Goal: Information Seeking & Learning: Check status

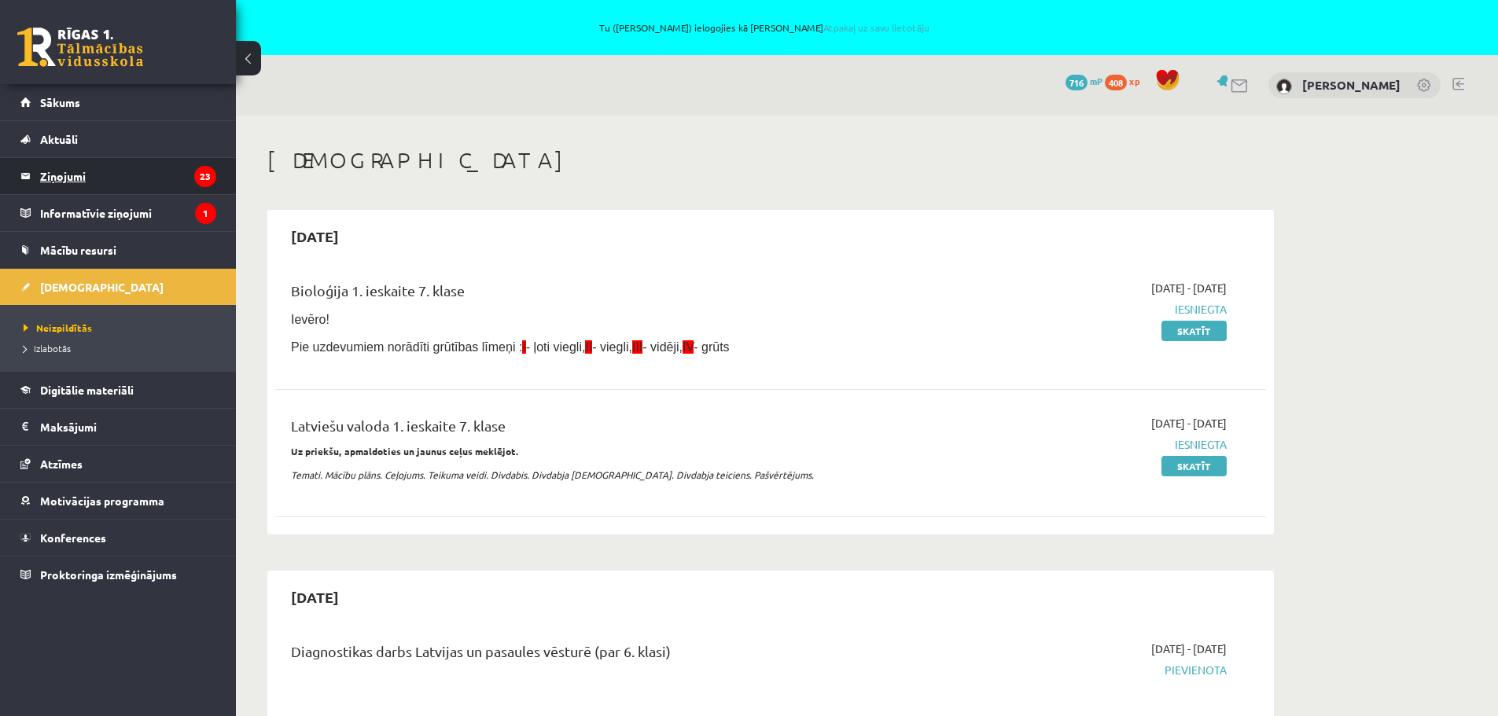
click at [49, 181] on legend "Ziņojumi 23" at bounding box center [128, 176] width 176 height 36
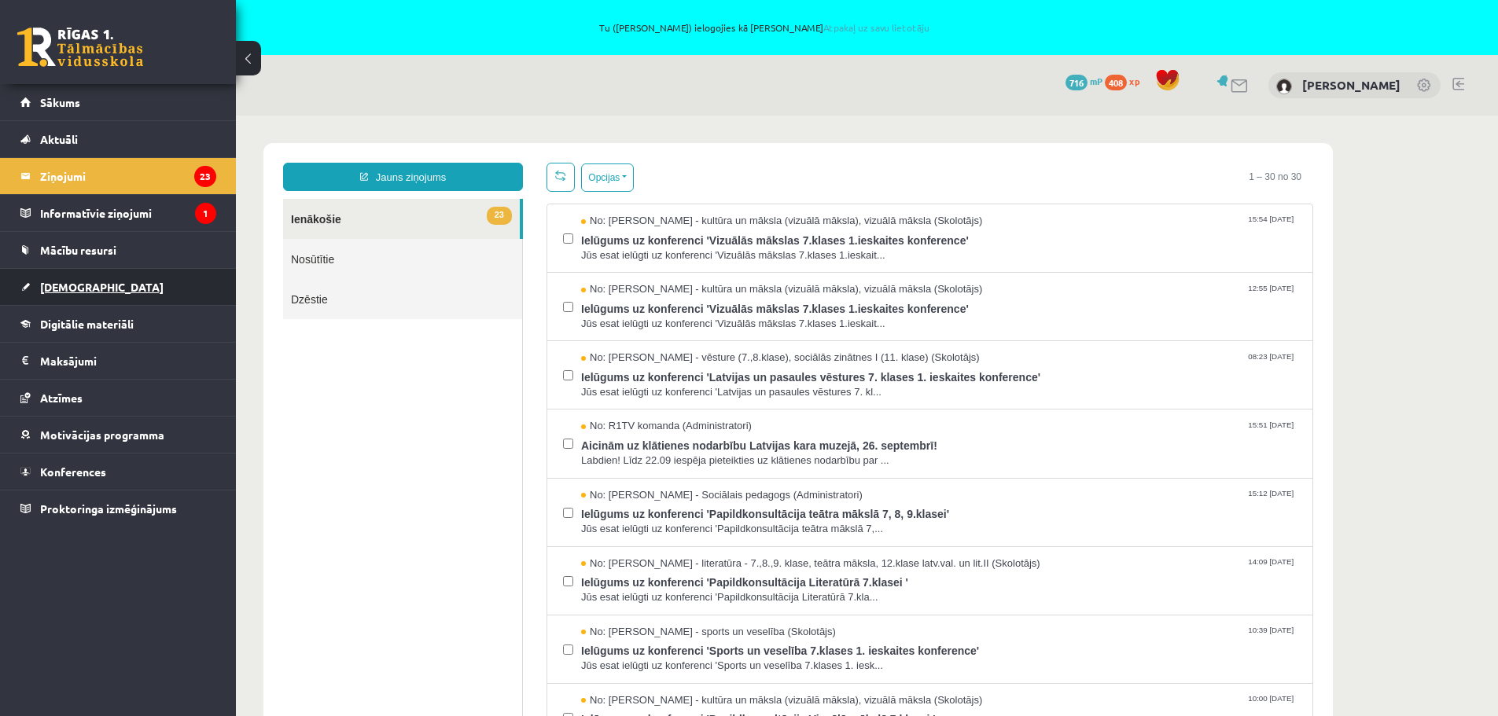
click at [76, 286] on span "[DEMOGRAPHIC_DATA]" at bounding box center [101, 287] width 123 height 14
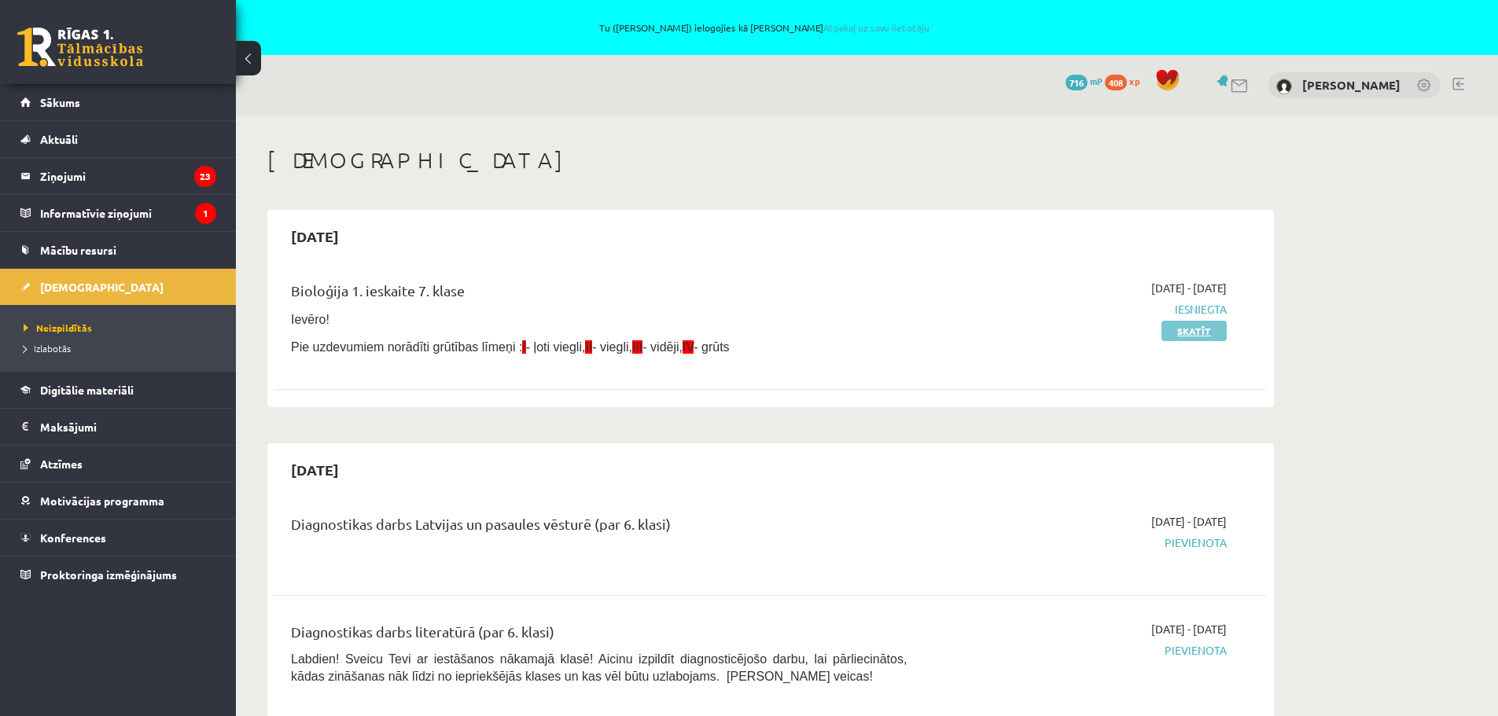
click at [1181, 332] on link "Skatīt" at bounding box center [1193, 331] width 65 height 20
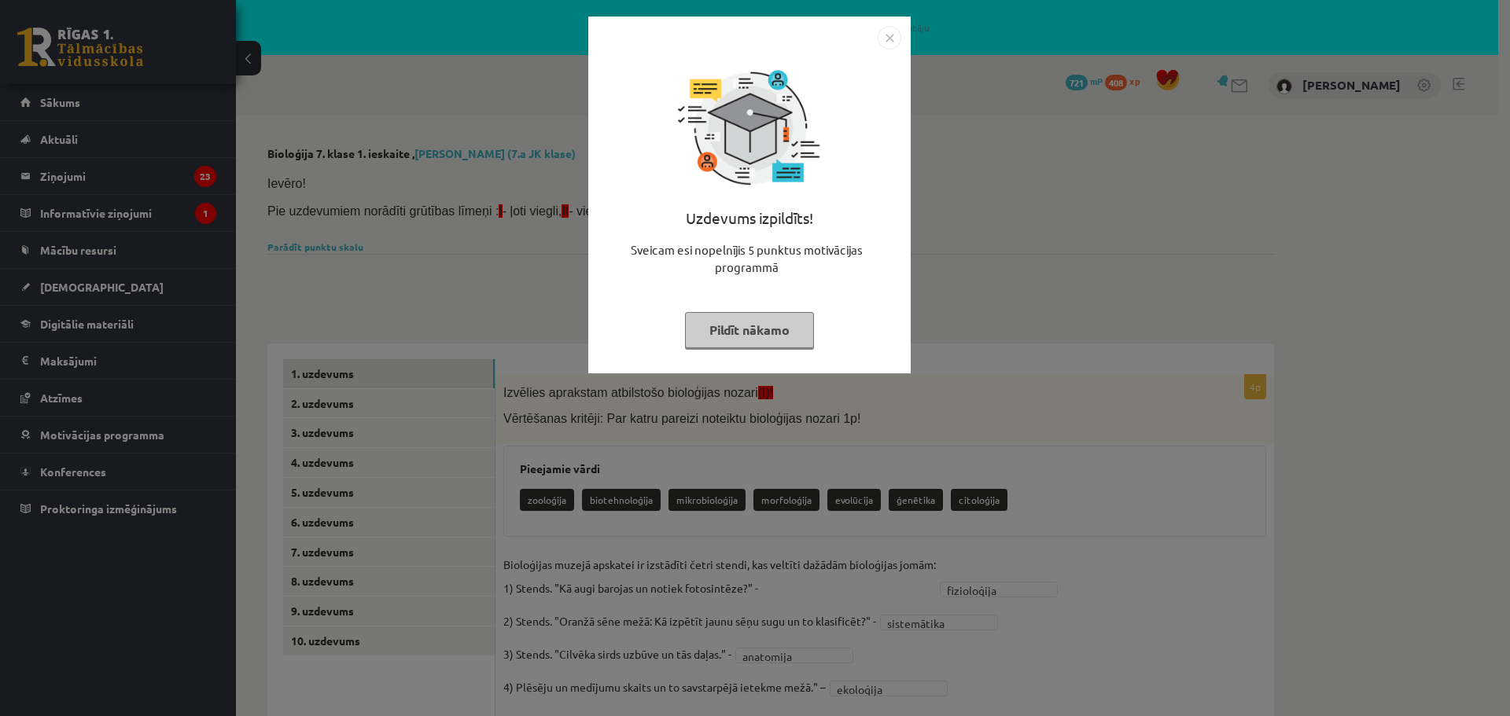
click at [894, 38] on img "Close" at bounding box center [889, 38] width 24 height 24
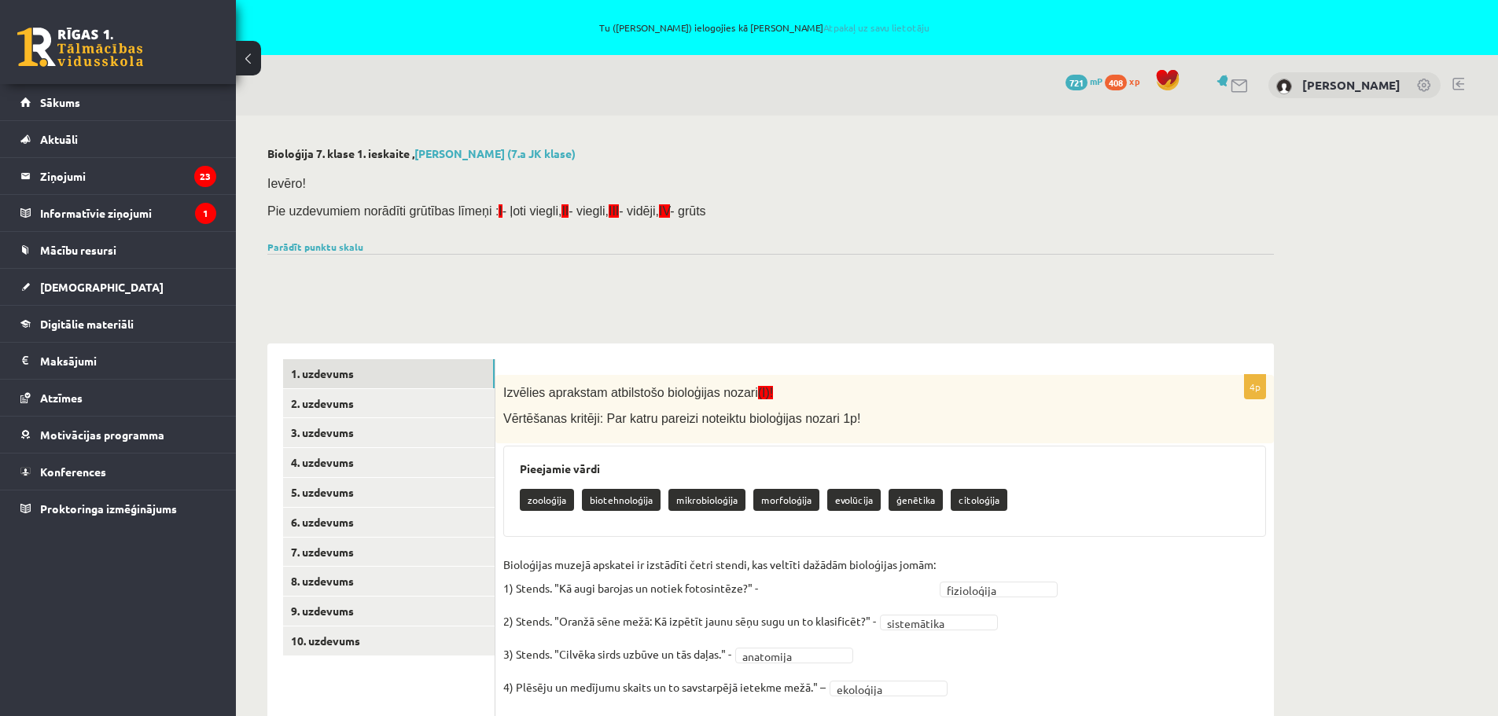
scroll to position [228, 0]
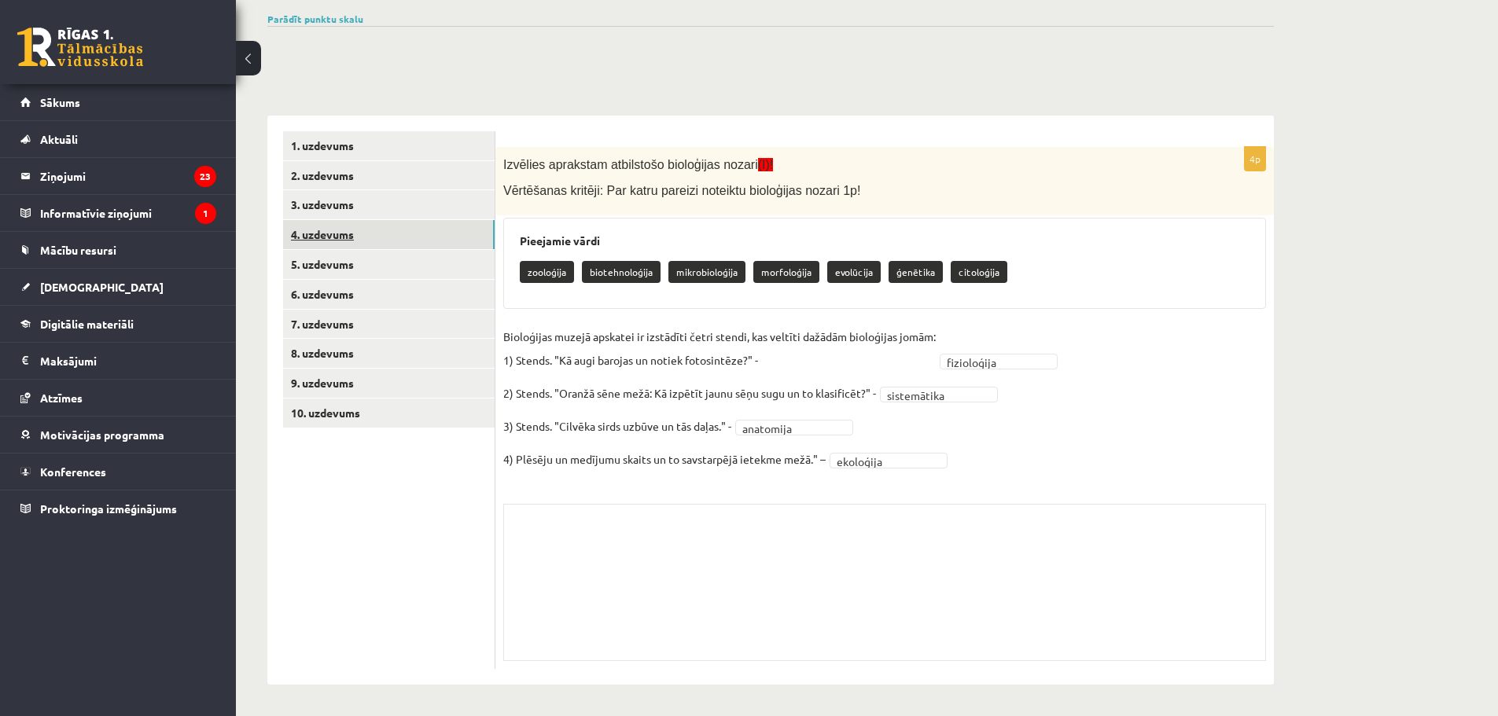
click at [337, 231] on link "4. uzdevums" at bounding box center [388, 234] width 211 height 29
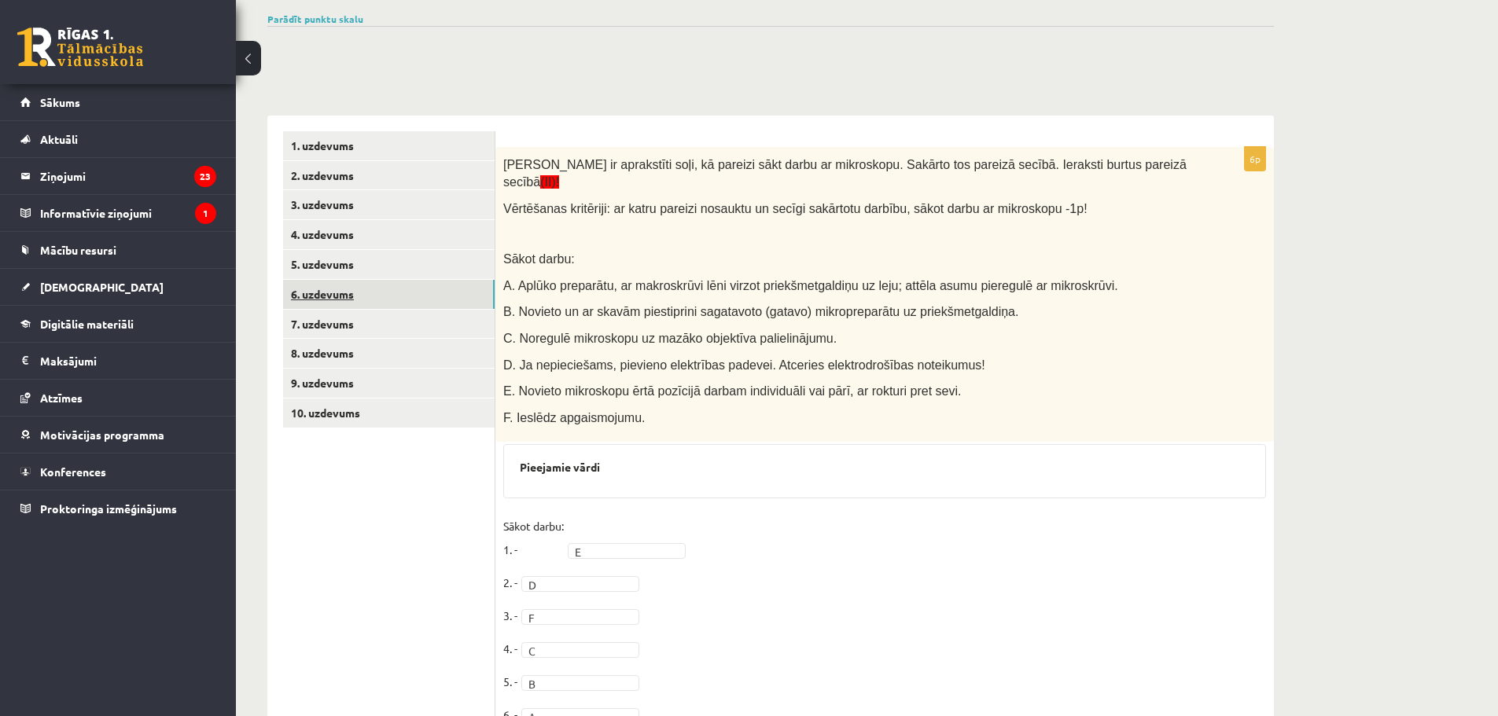
click at [328, 290] on link "6. uzdevums" at bounding box center [388, 294] width 211 height 29
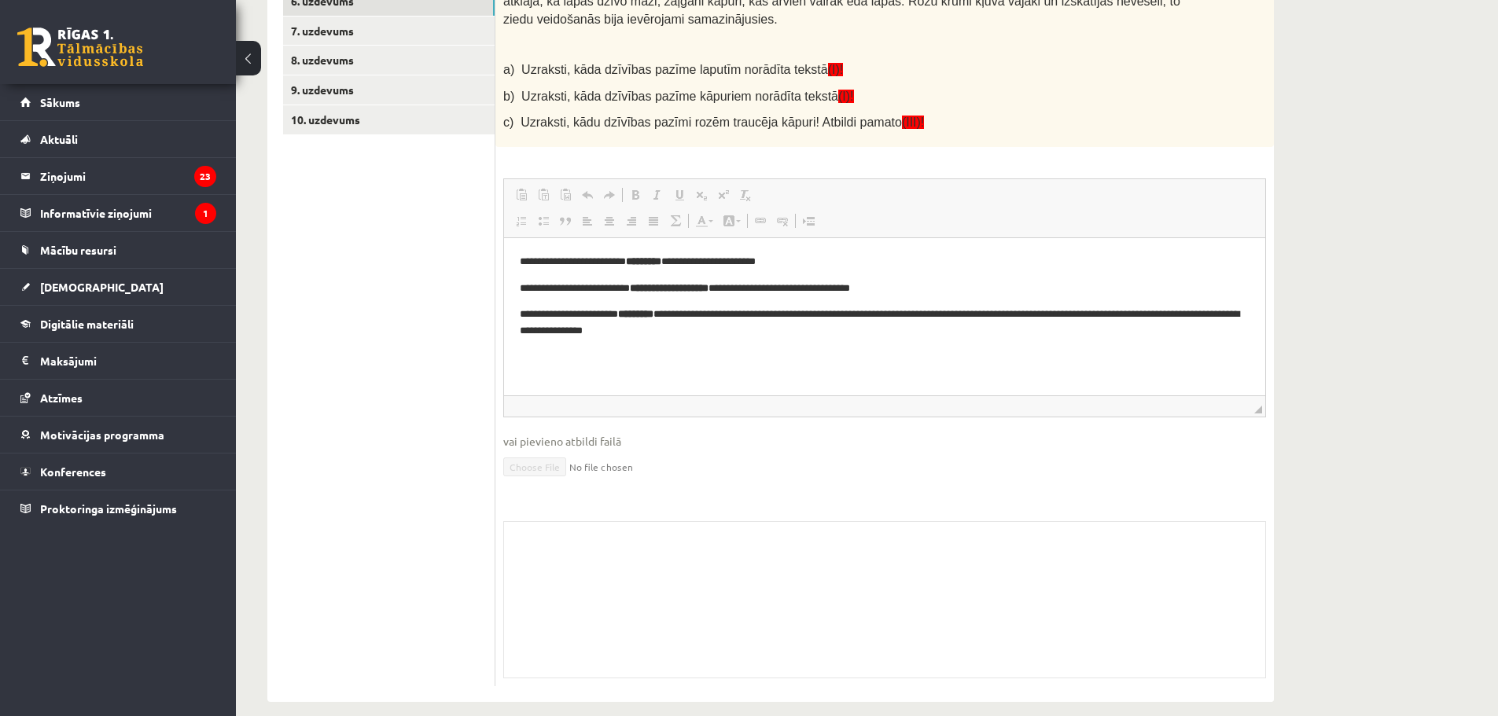
scroll to position [0, 0]
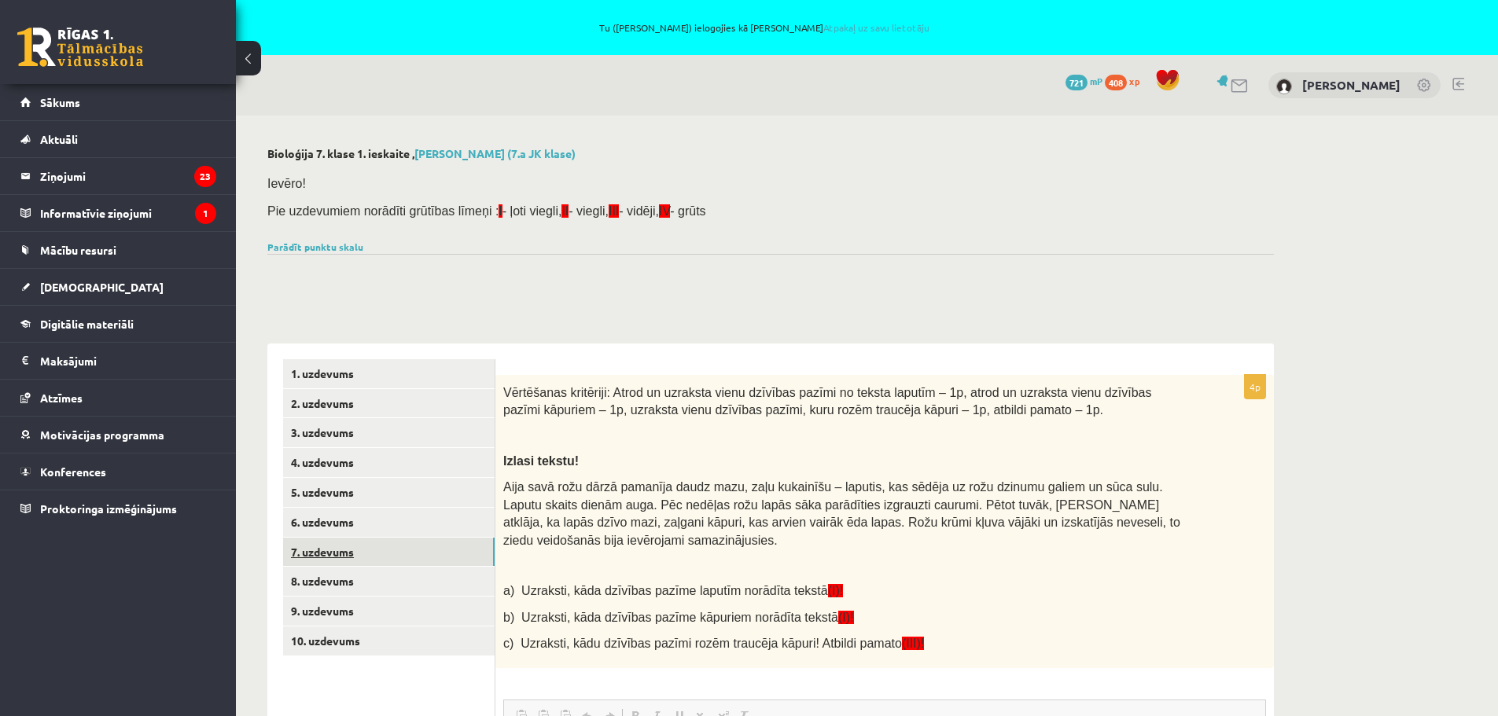
click at [321, 549] on link "7. uzdevums" at bounding box center [388, 552] width 211 height 29
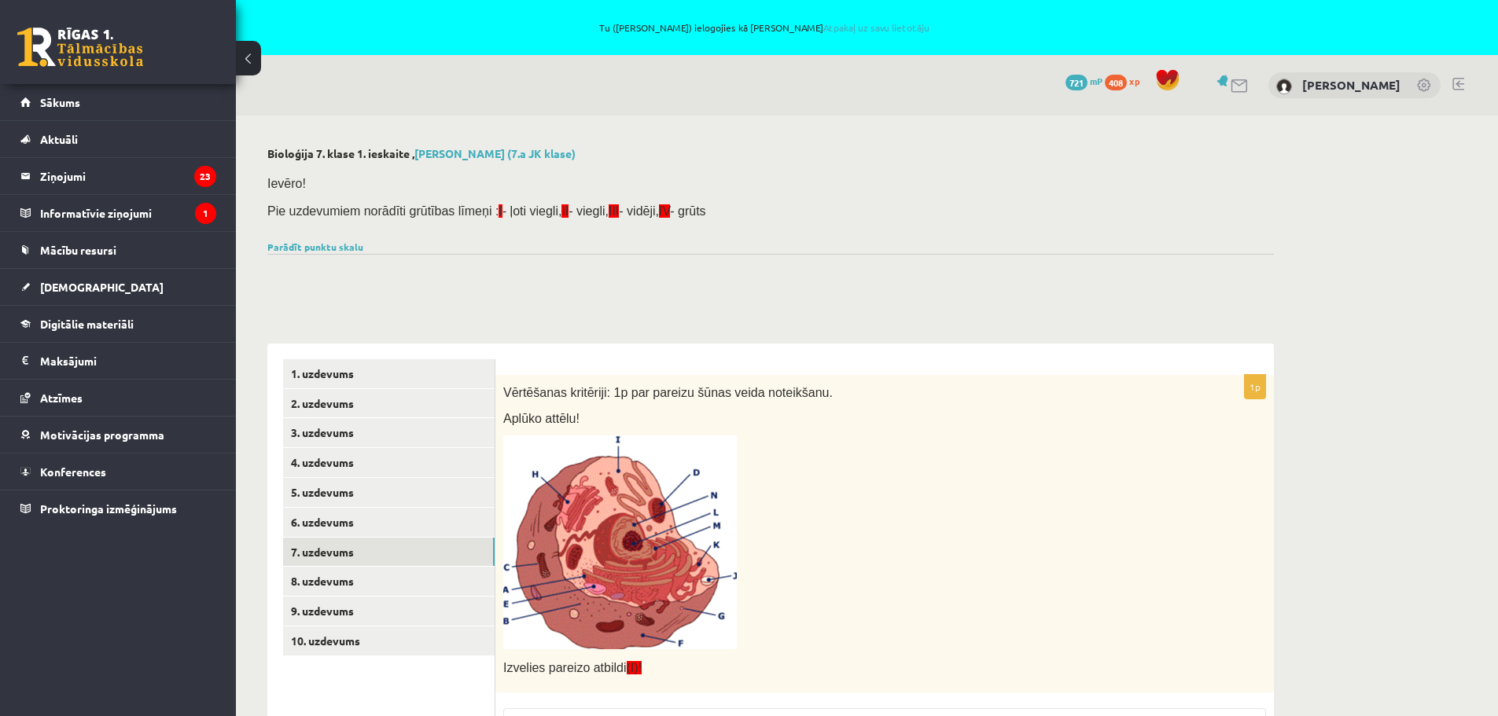
scroll to position [314, 0]
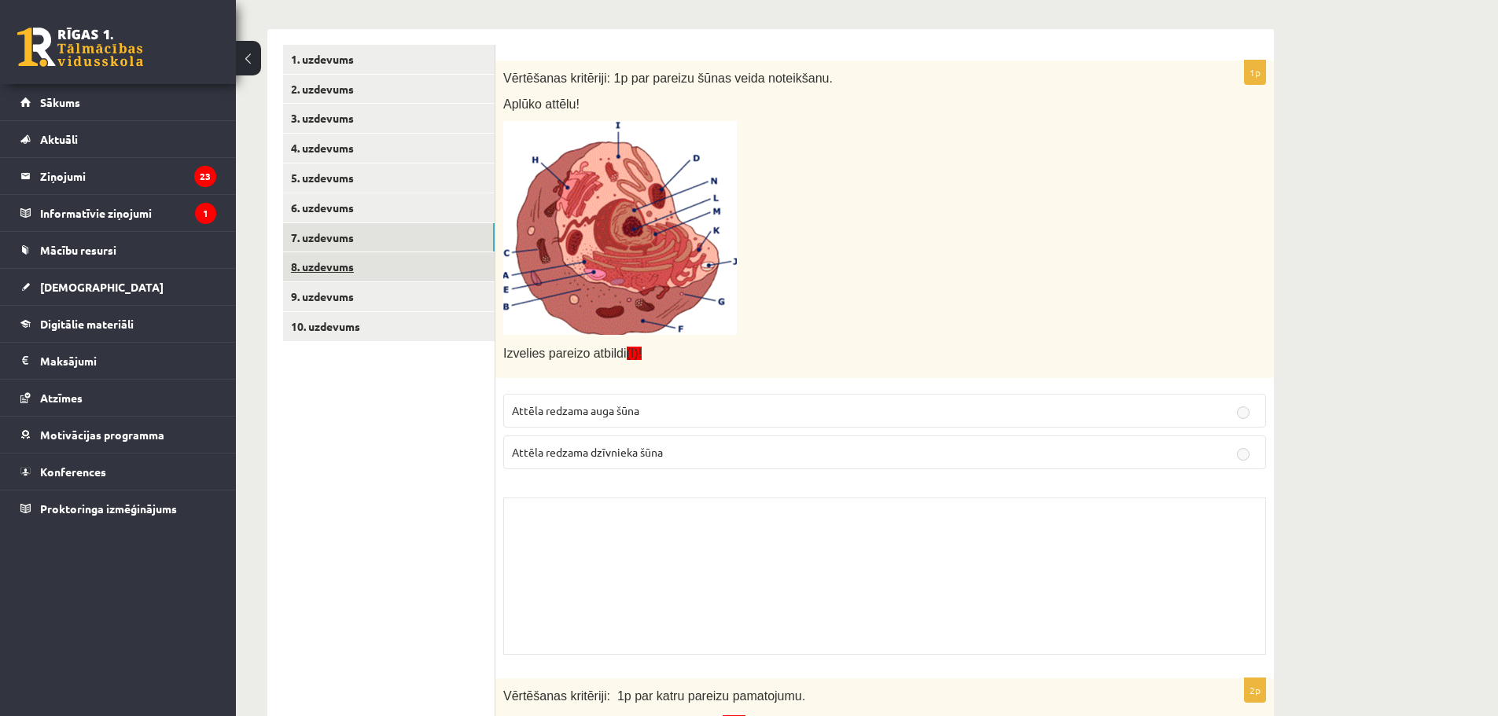
click at [309, 262] on link "8. uzdevums" at bounding box center [388, 266] width 211 height 29
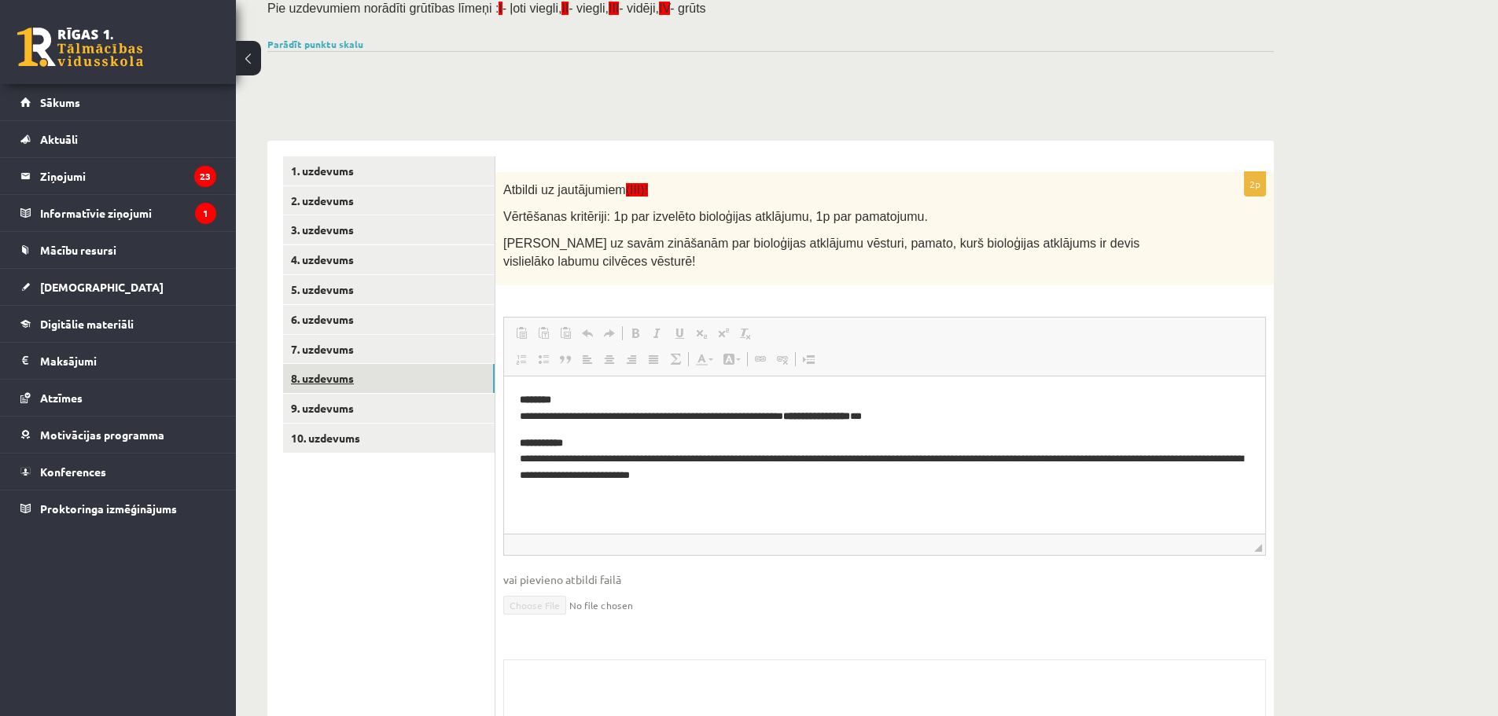
scroll to position [0, 0]
click at [326, 410] on link "9. uzdevums" at bounding box center [388, 408] width 211 height 29
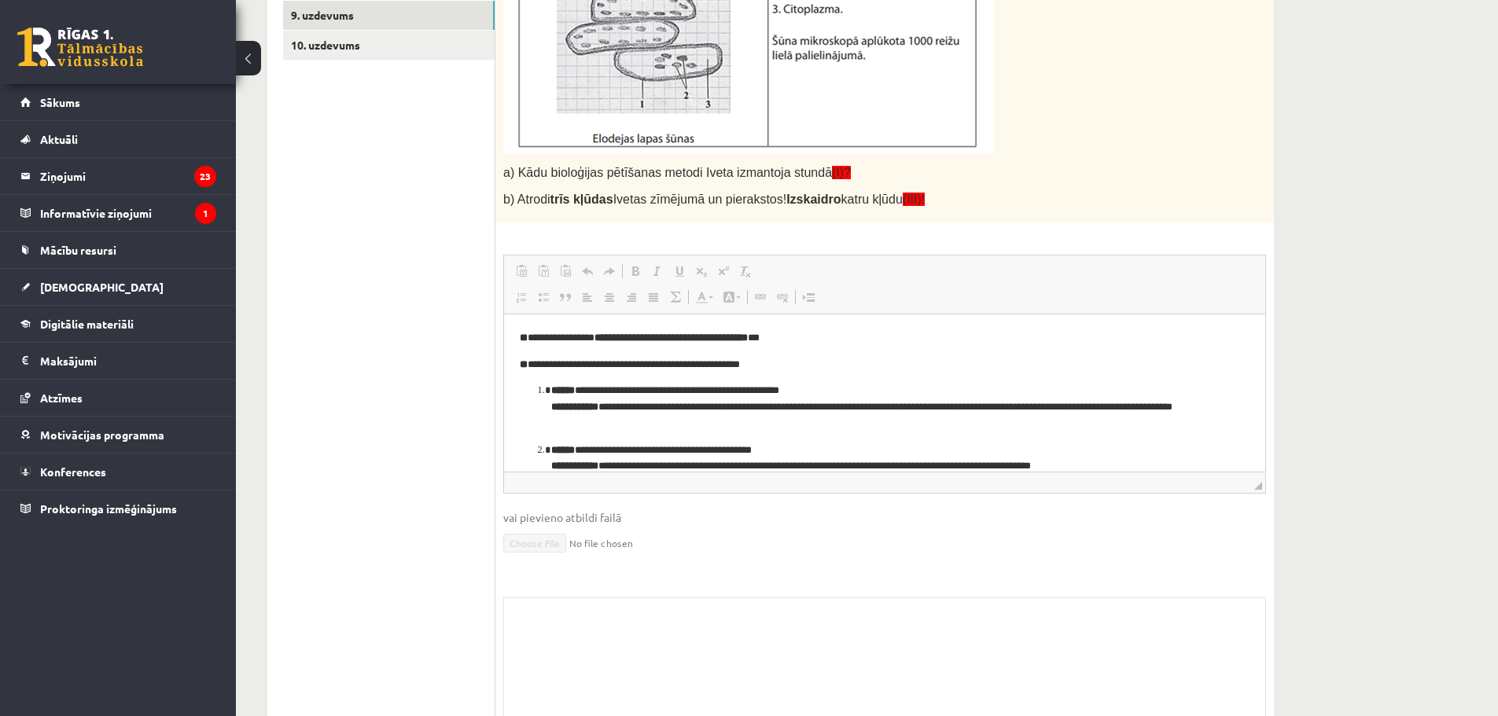
scroll to position [281, 0]
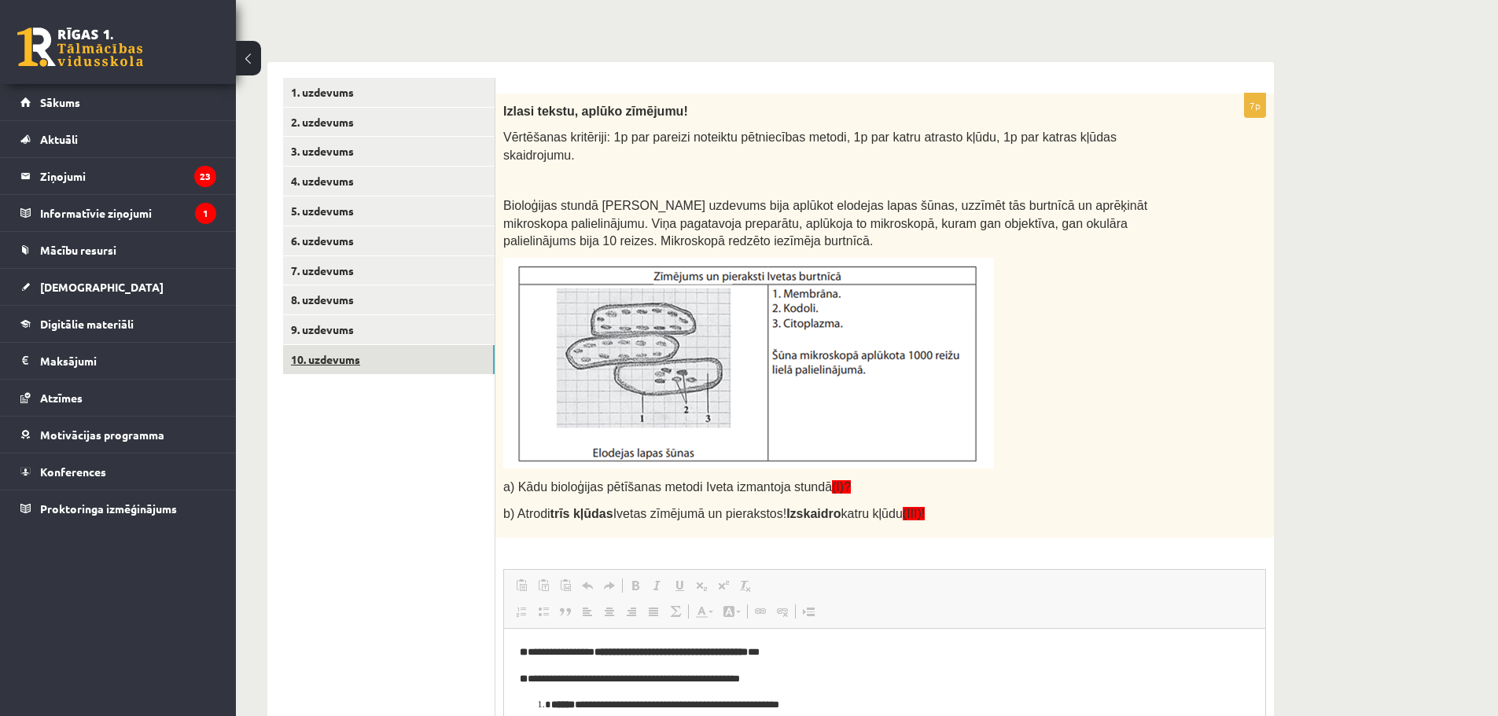
click at [346, 357] on link "10. uzdevums" at bounding box center [388, 359] width 211 height 29
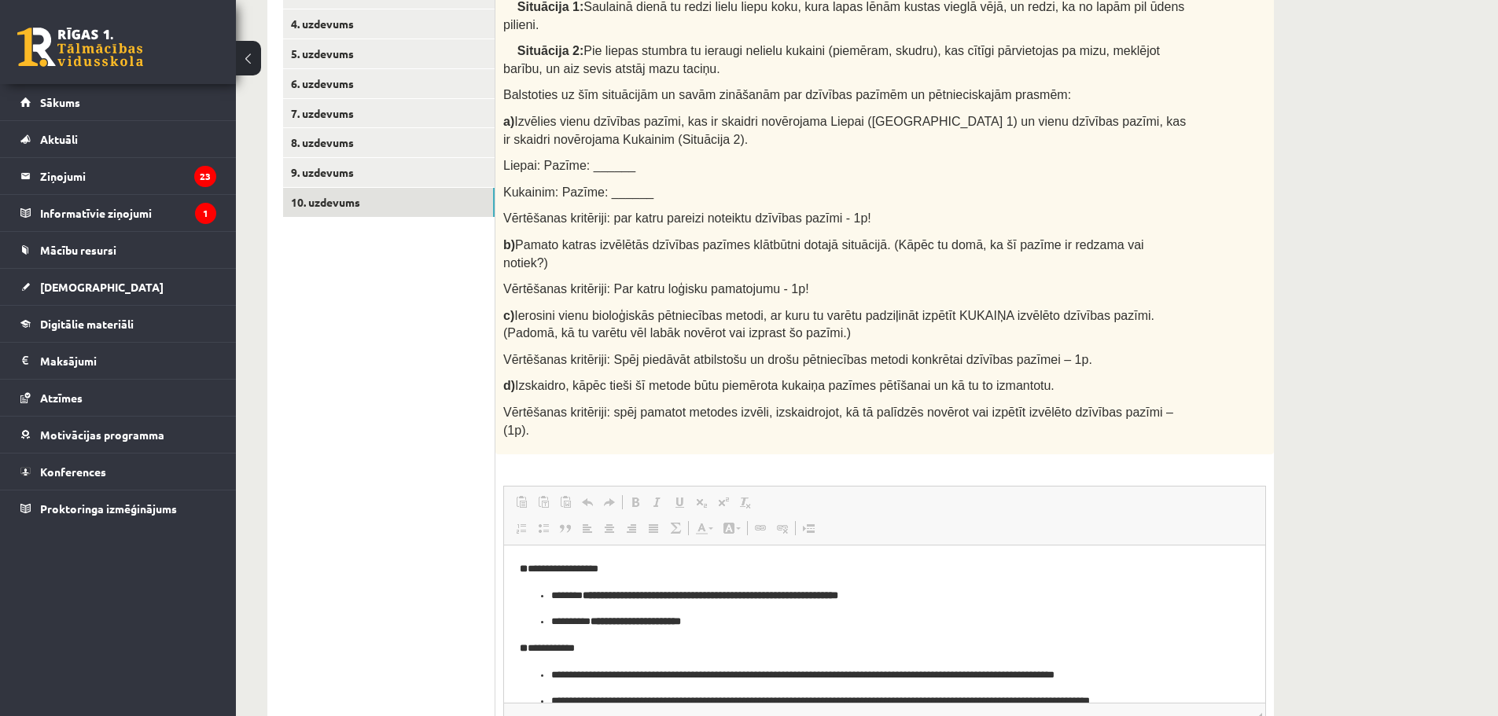
scroll to position [711, 0]
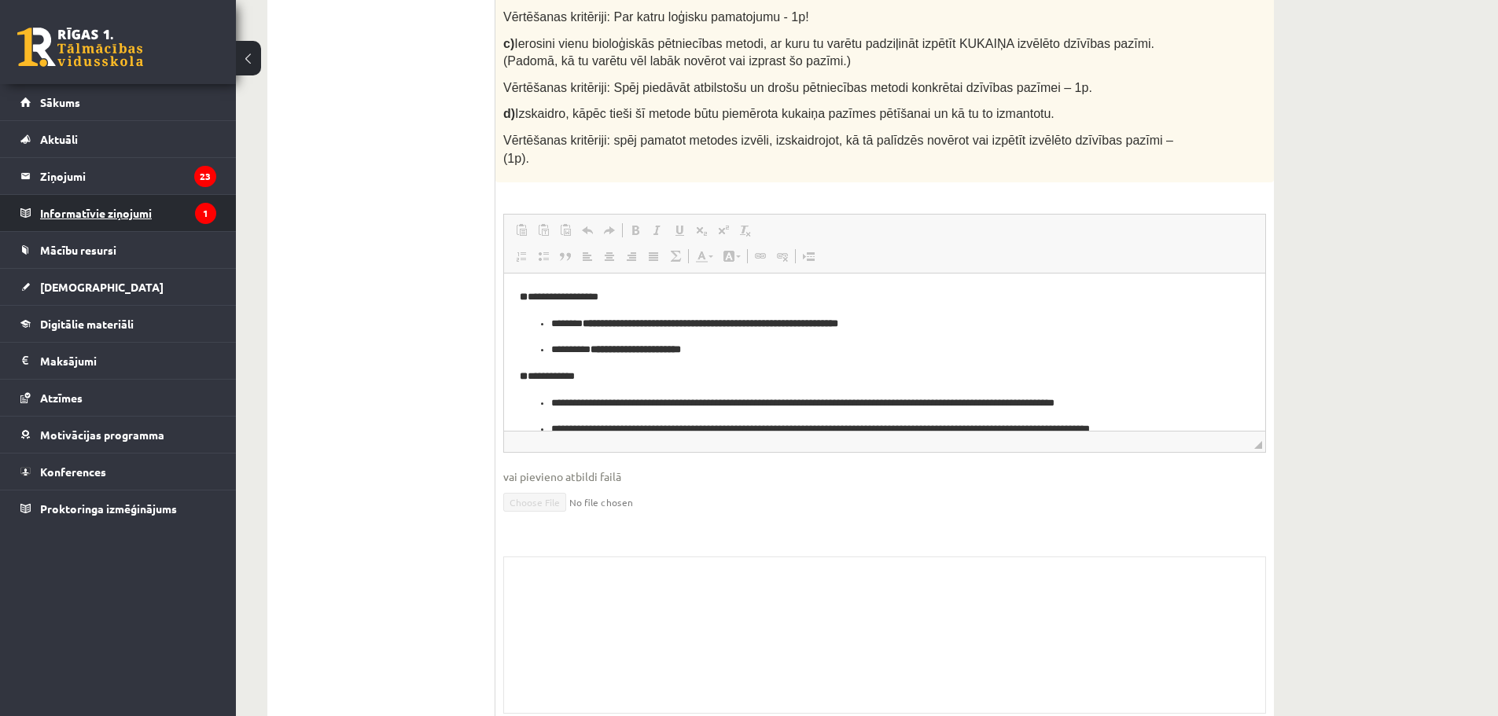
click at [80, 212] on legend "Informatīvie ziņojumi 1" at bounding box center [128, 213] width 176 height 36
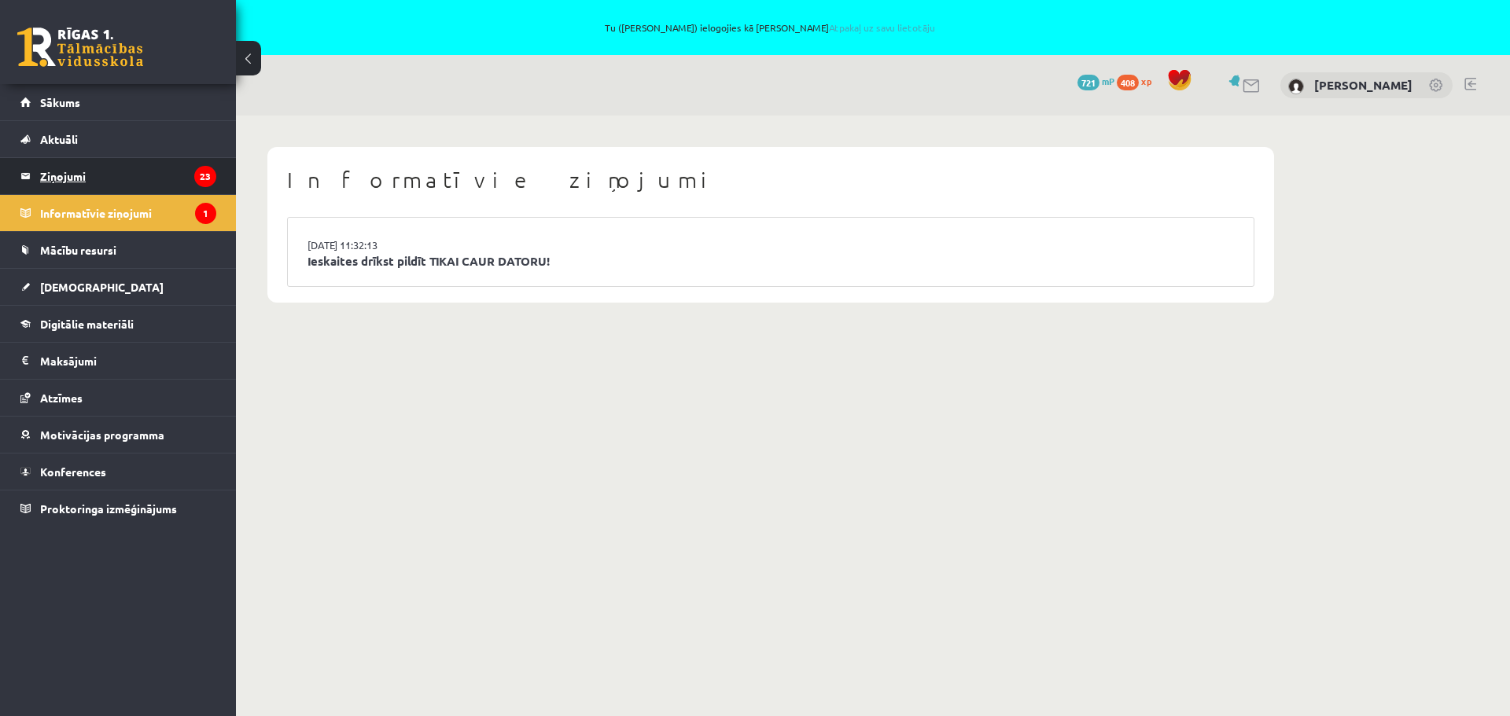
click at [56, 175] on legend "Ziņojumi 23" at bounding box center [128, 176] width 176 height 36
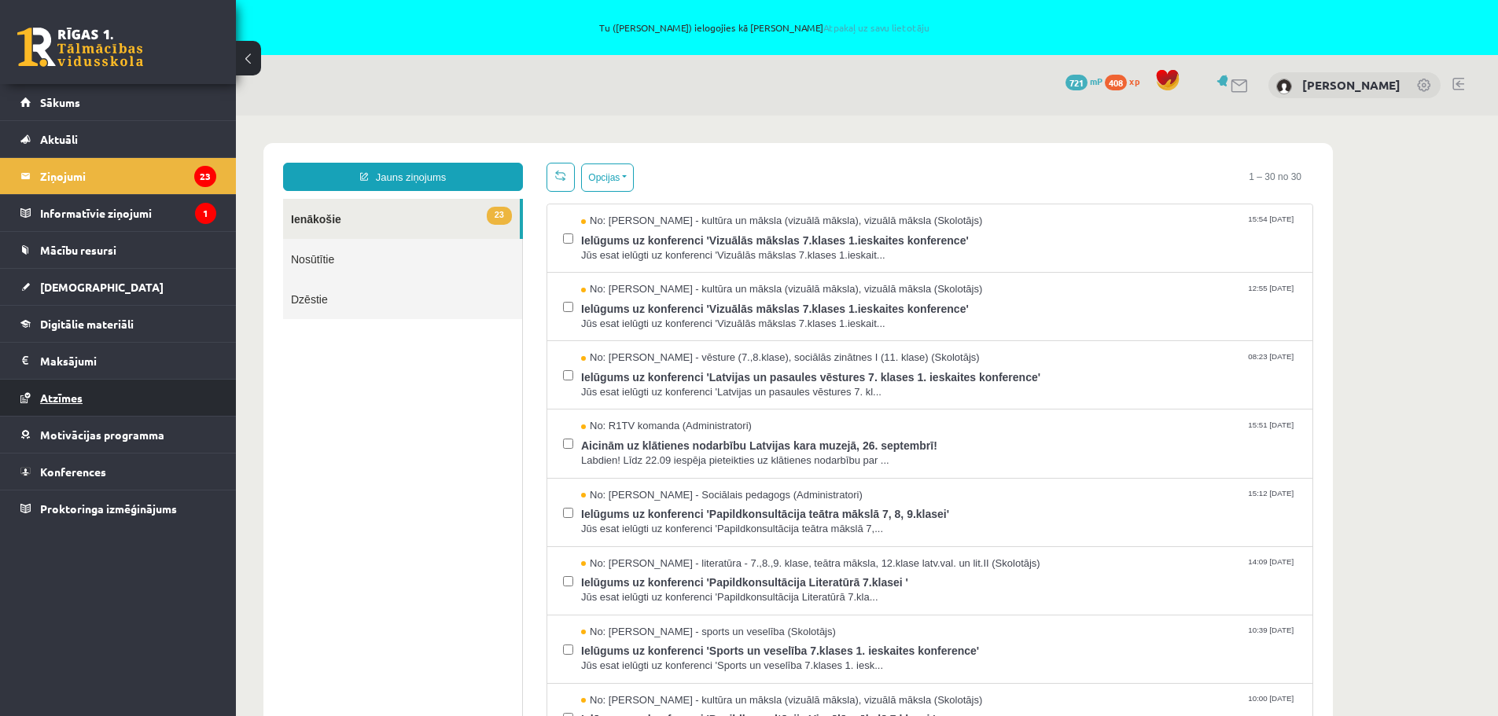
click at [59, 392] on span "Atzīmes" at bounding box center [61, 398] width 42 height 14
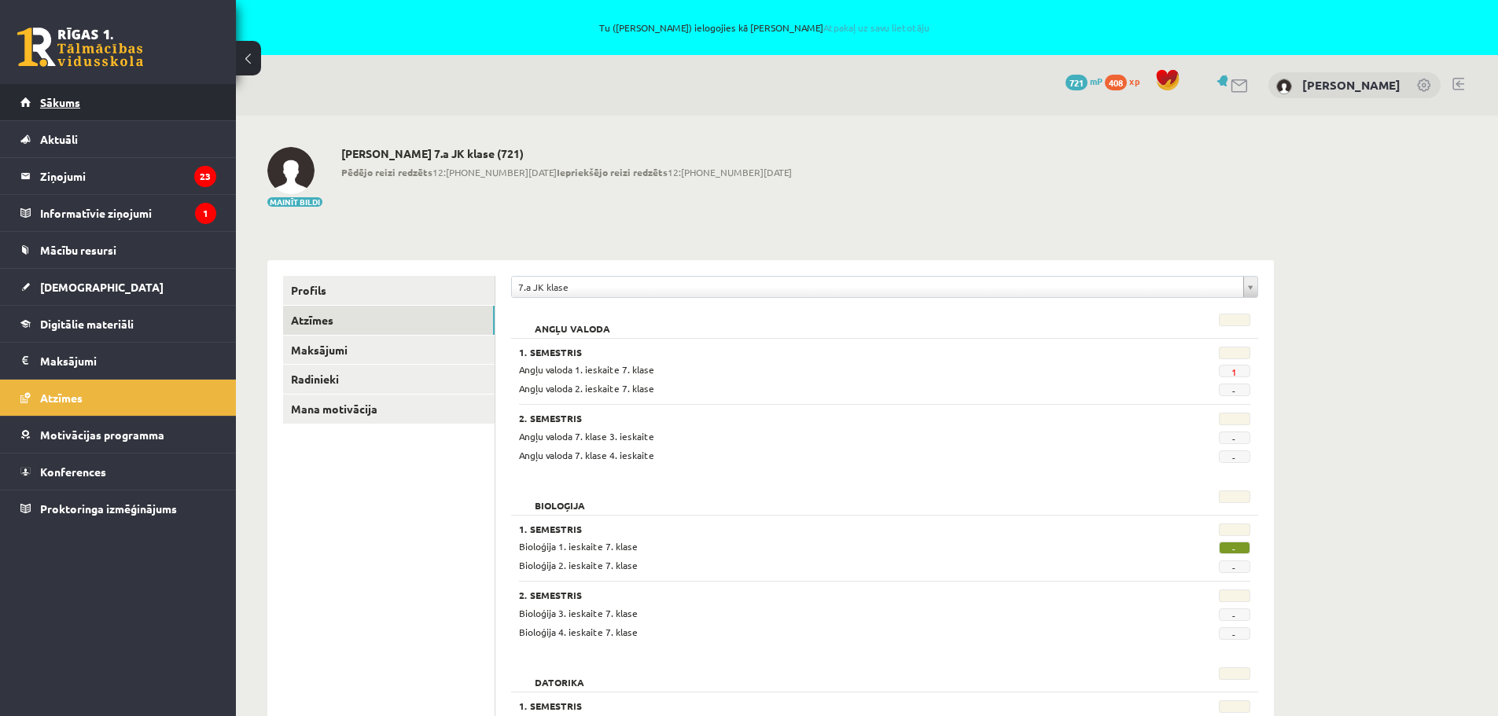
click at [59, 101] on span "Sākums" at bounding box center [60, 102] width 40 height 14
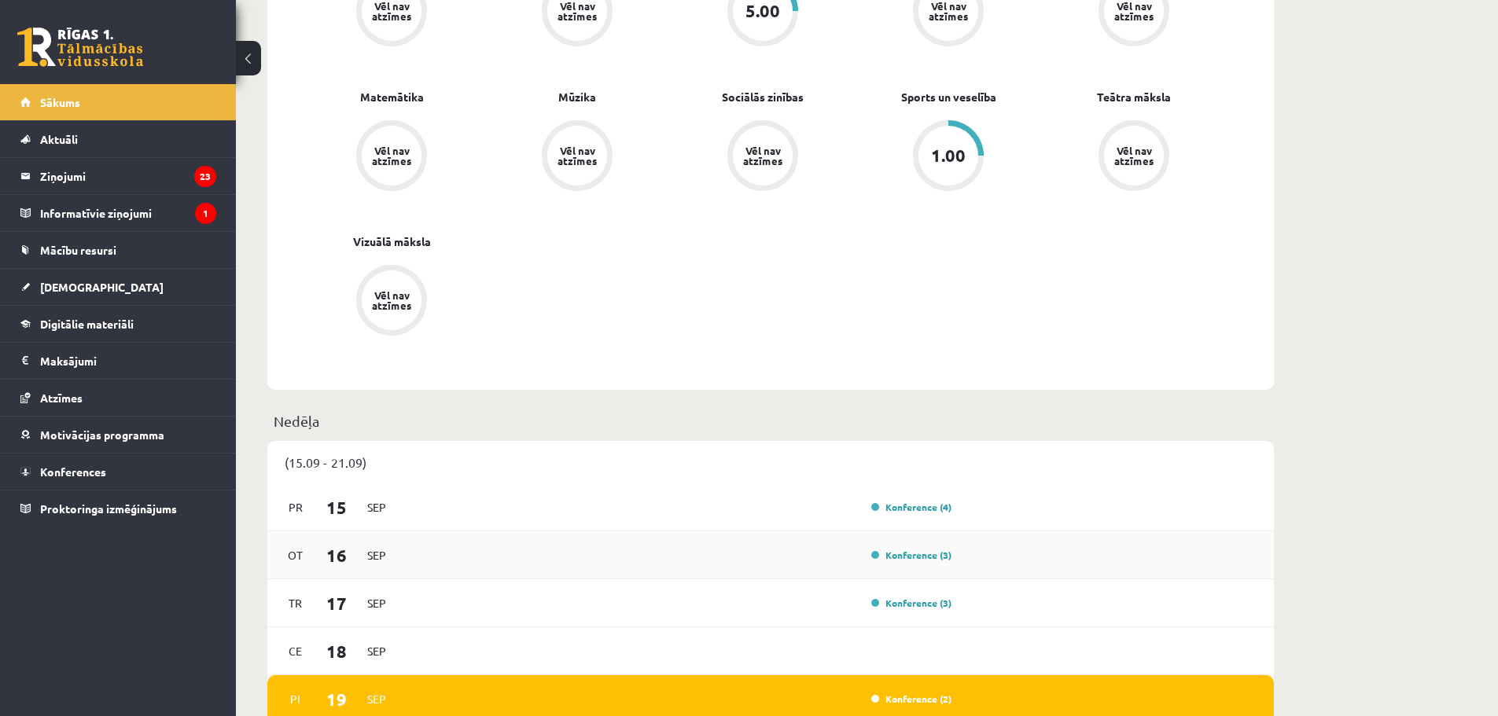
scroll to position [1022, 0]
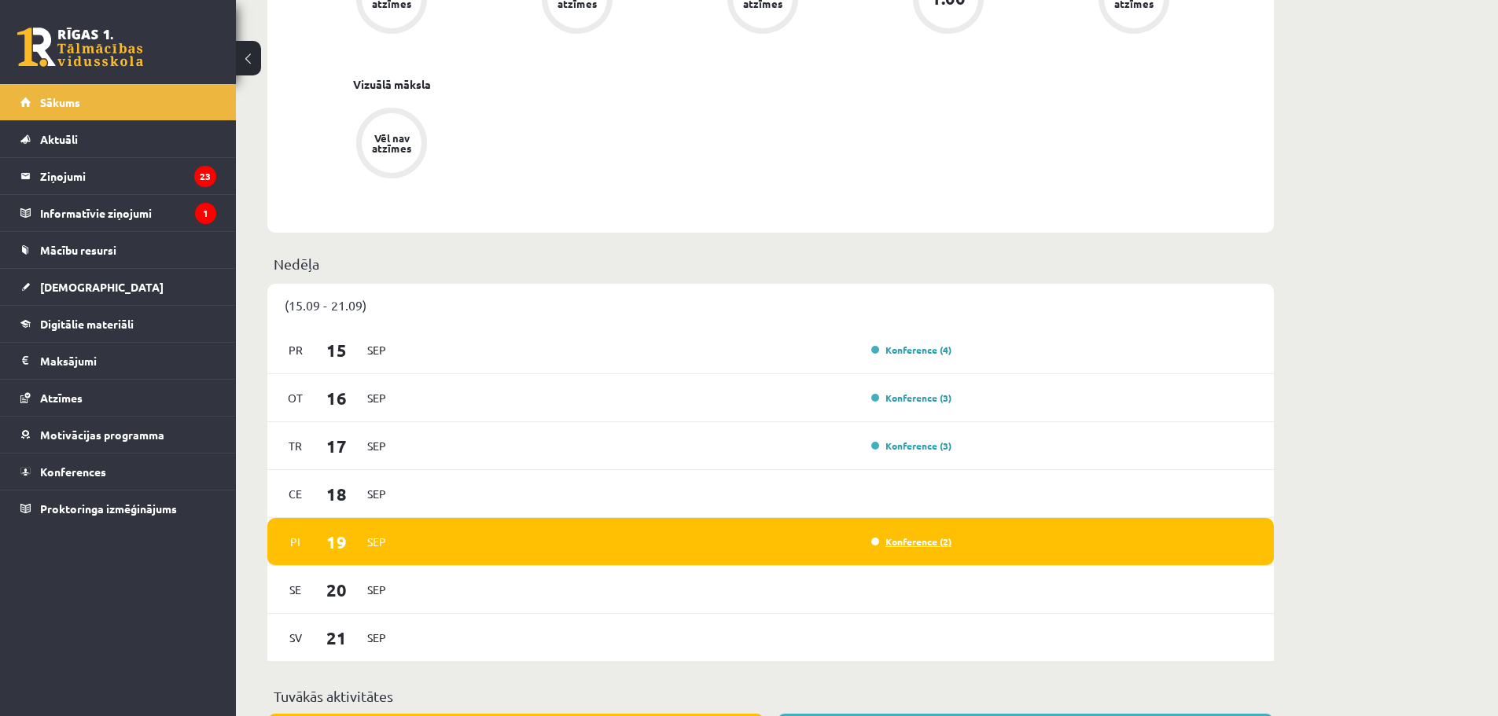
click at [899, 545] on link "Konference (2)" at bounding box center [911, 541] width 80 height 13
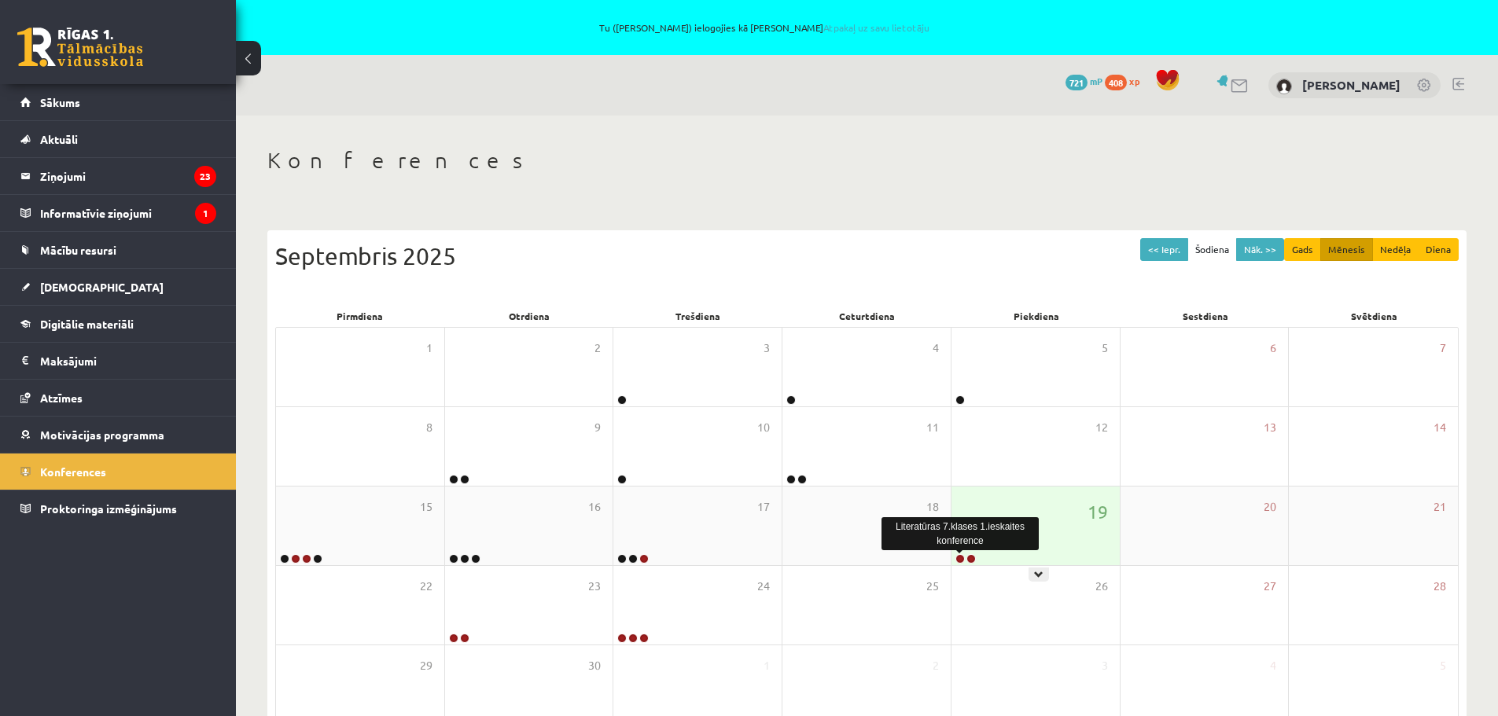
click at [960, 559] on link at bounding box center [959, 558] width 9 height 9
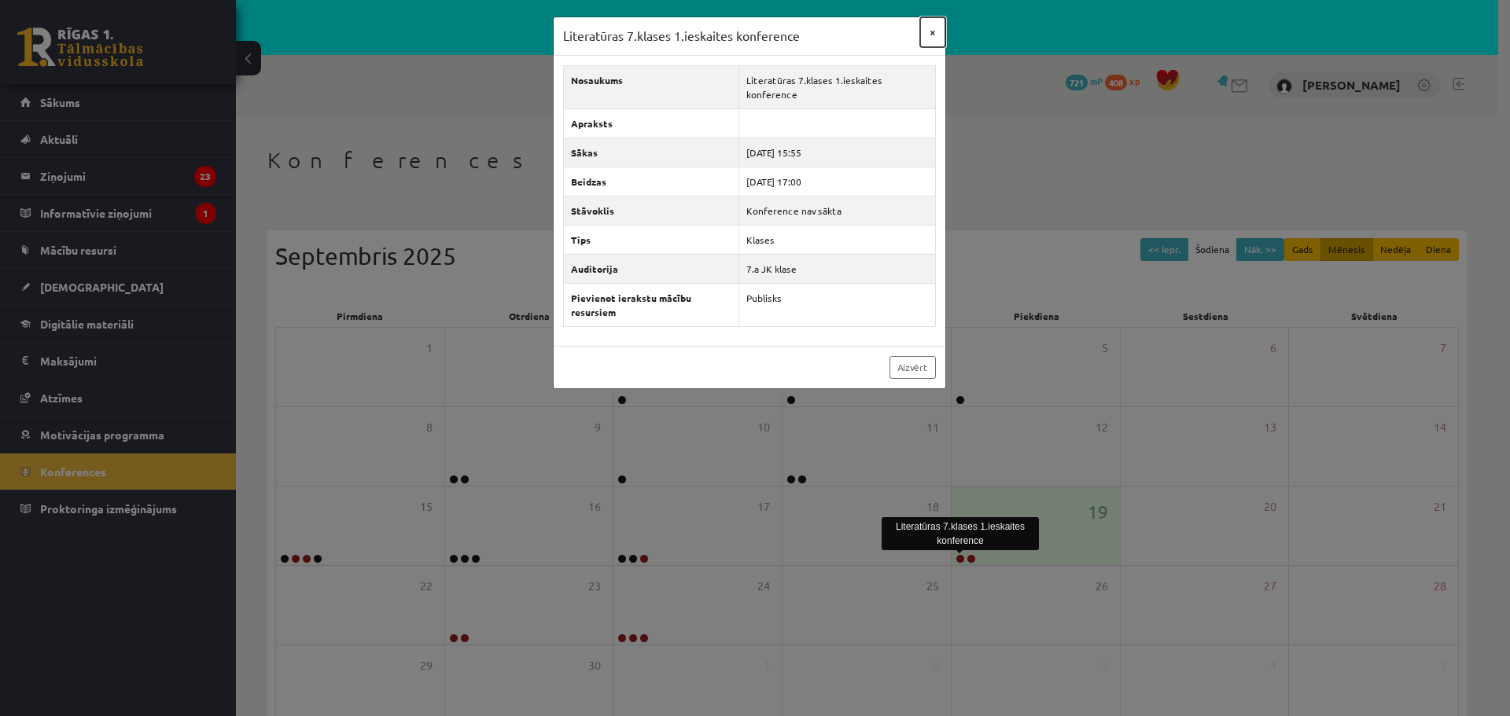
click at [934, 35] on button "×" at bounding box center [932, 32] width 25 height 30
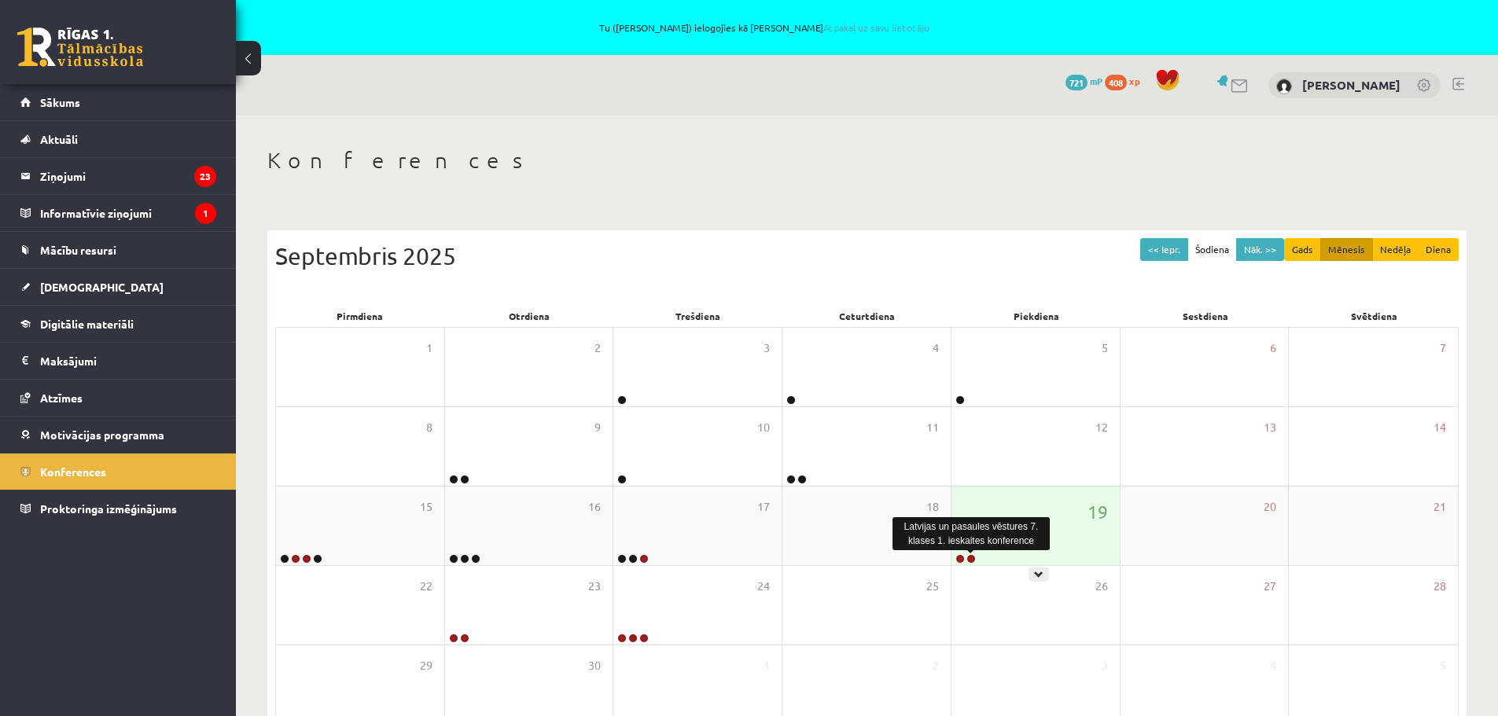
click at [971, 558] on link at bounding box center [970, 558] width 9 height 9
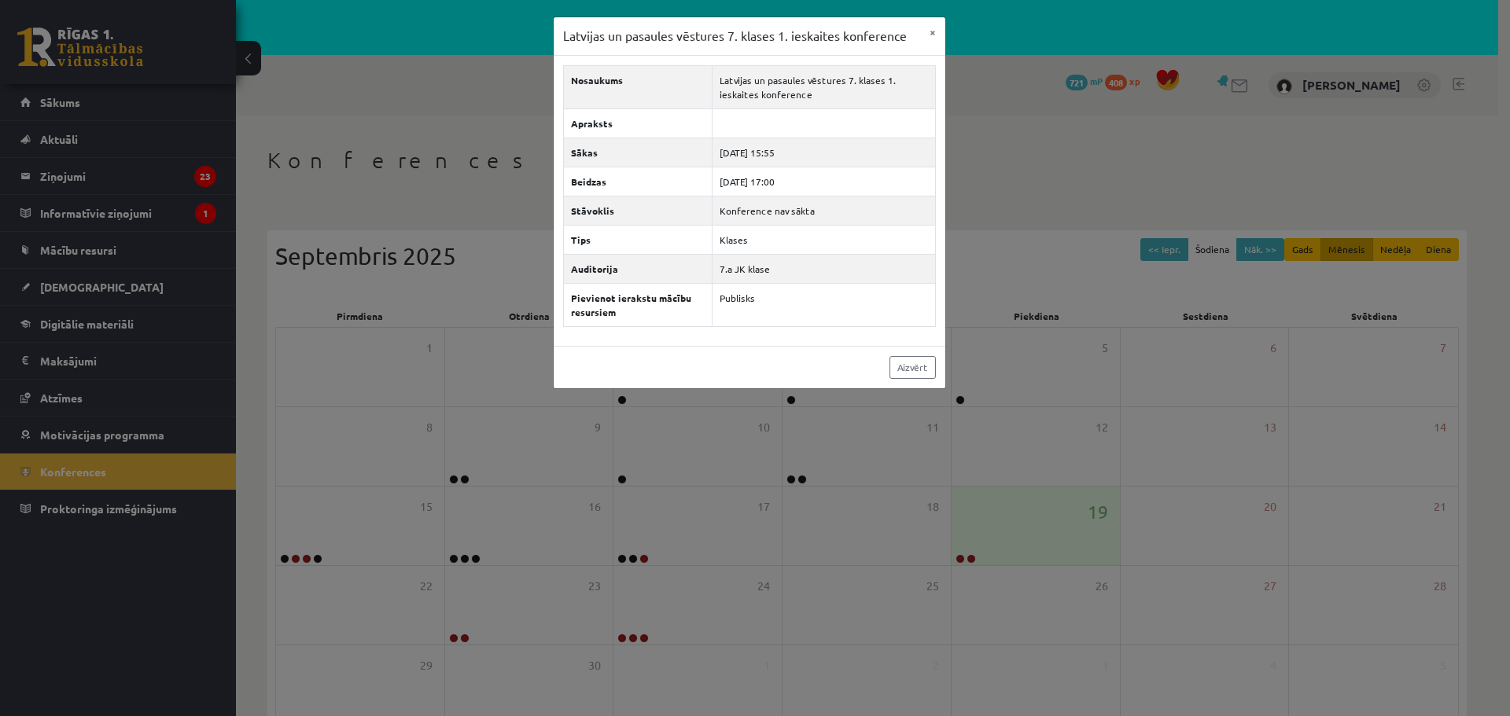
click at [1037, 441] on div "Latvijas un pasaules vēstures 7. klases 1. ieskaites konference × Nosaukums Lat…" at bounding box center [755, 358] width 1510 height 716
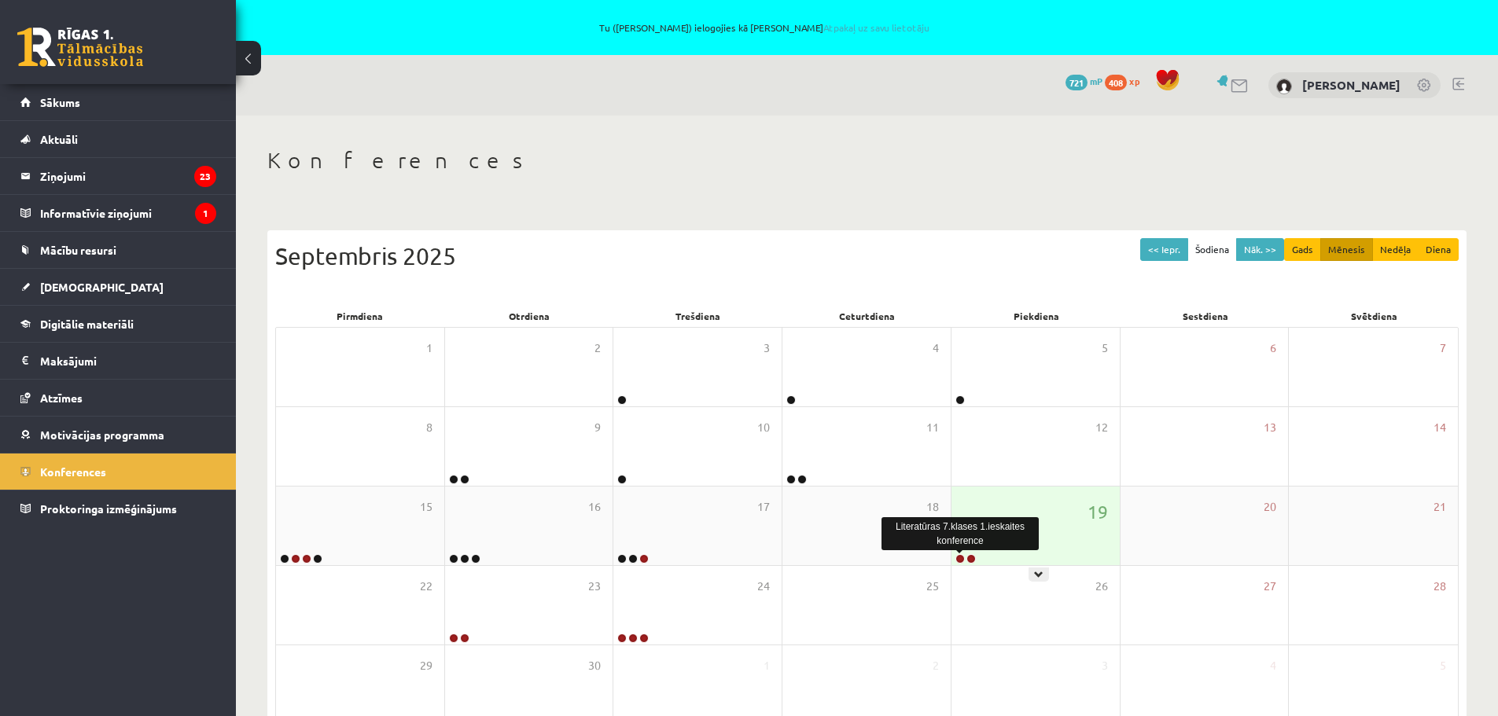
click at [957, 556] on link at bounding box center [959, 558] width 9 height 9
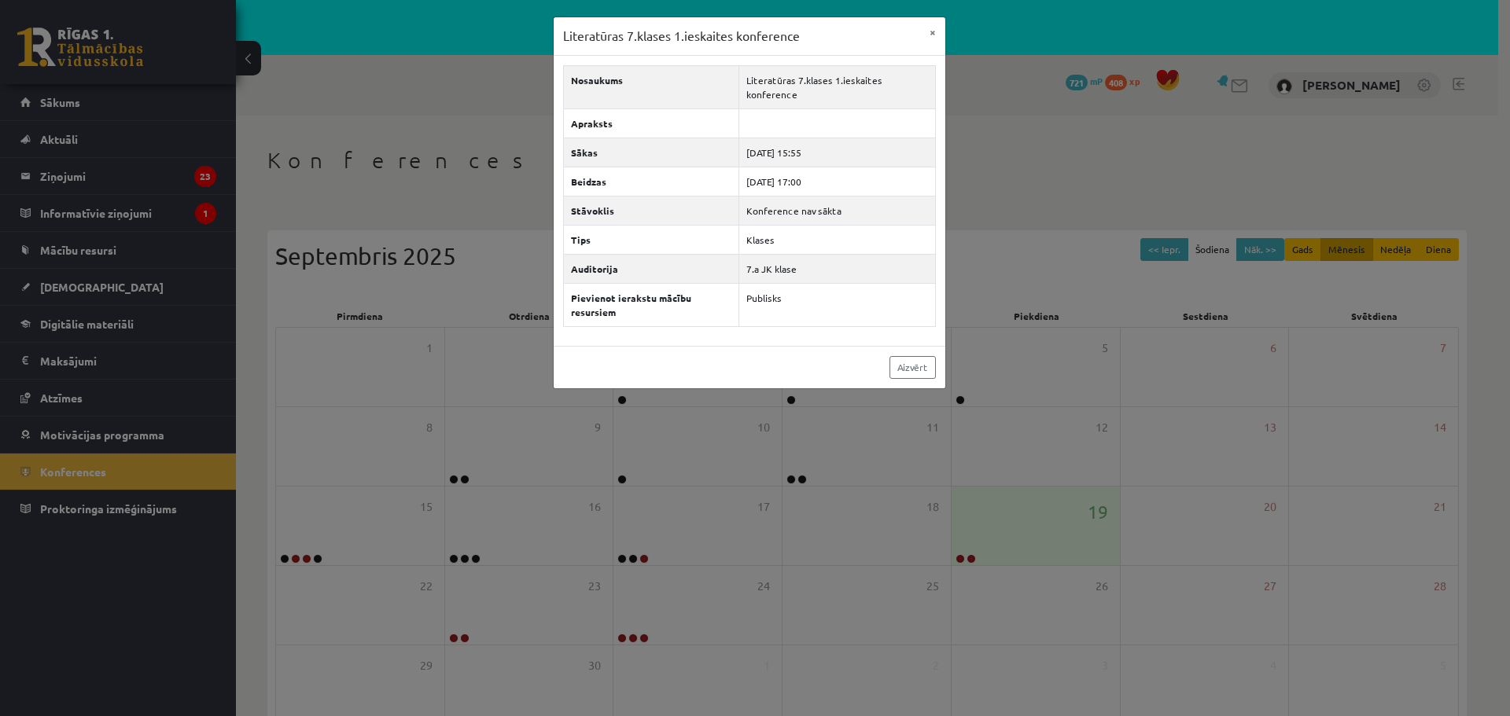
click at [1024, 237] on div "Literatūras 7.klases 1.ieskaites konference × Nosaukums Literatūras 7.klases 1.…" at bounding box center [755, 358] width 1510 height 716
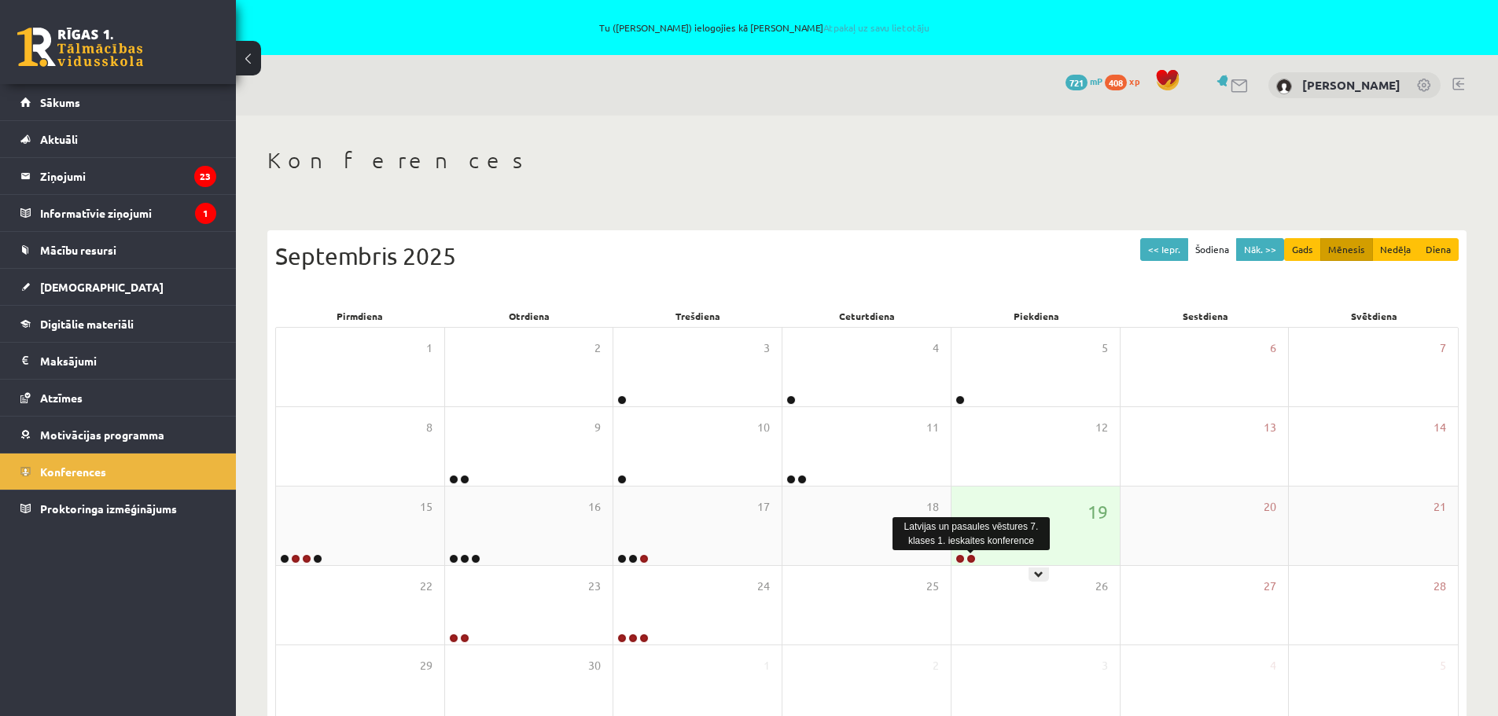
click at [972, 559] on link at bounding box center [970, 558] width 9 height 9
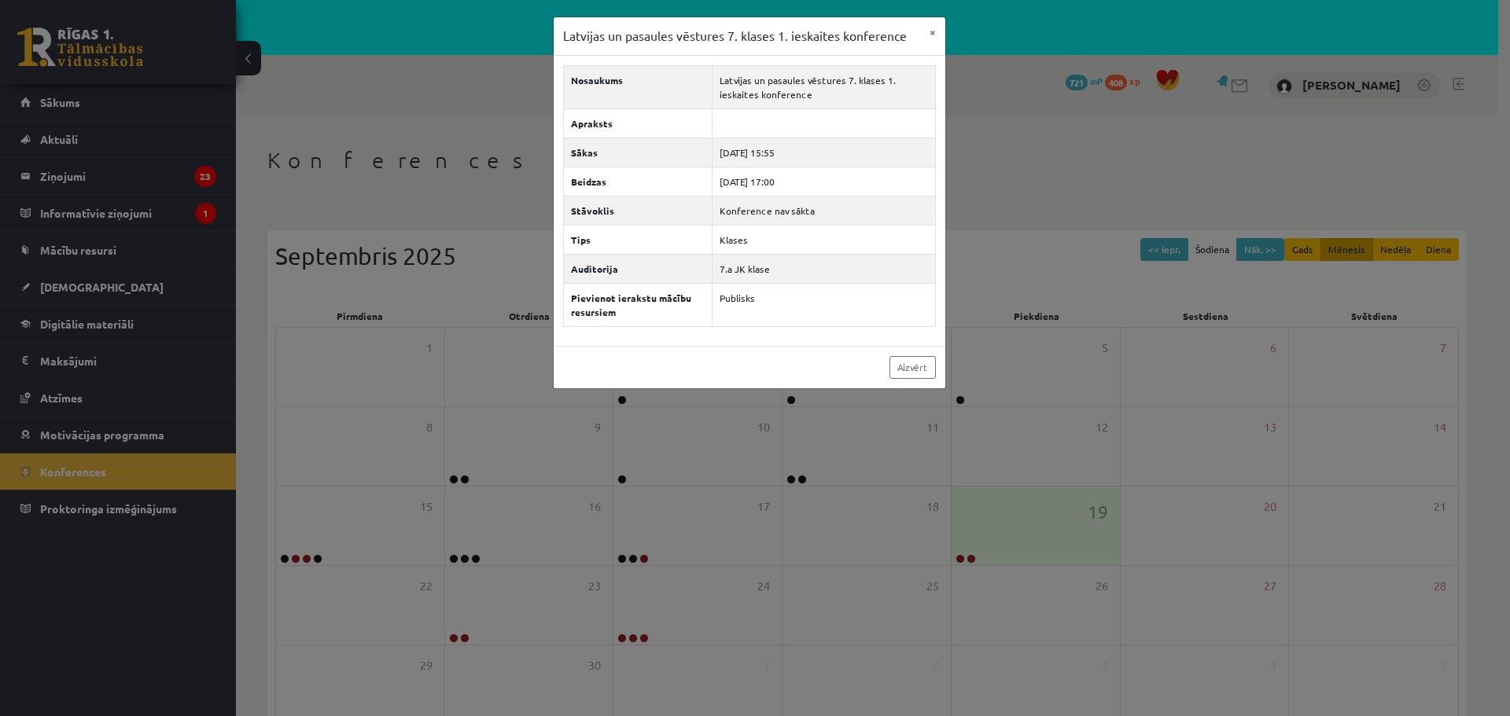
click at [999, 279] on div "Latvijas un pasaules vēstures 7. klases 1. ieskaites konference × Nosaukums Lat…" at bounding box center [755, 358] width 1510 height 716
